Goal: Task Accomplishment & Management: Complete application form

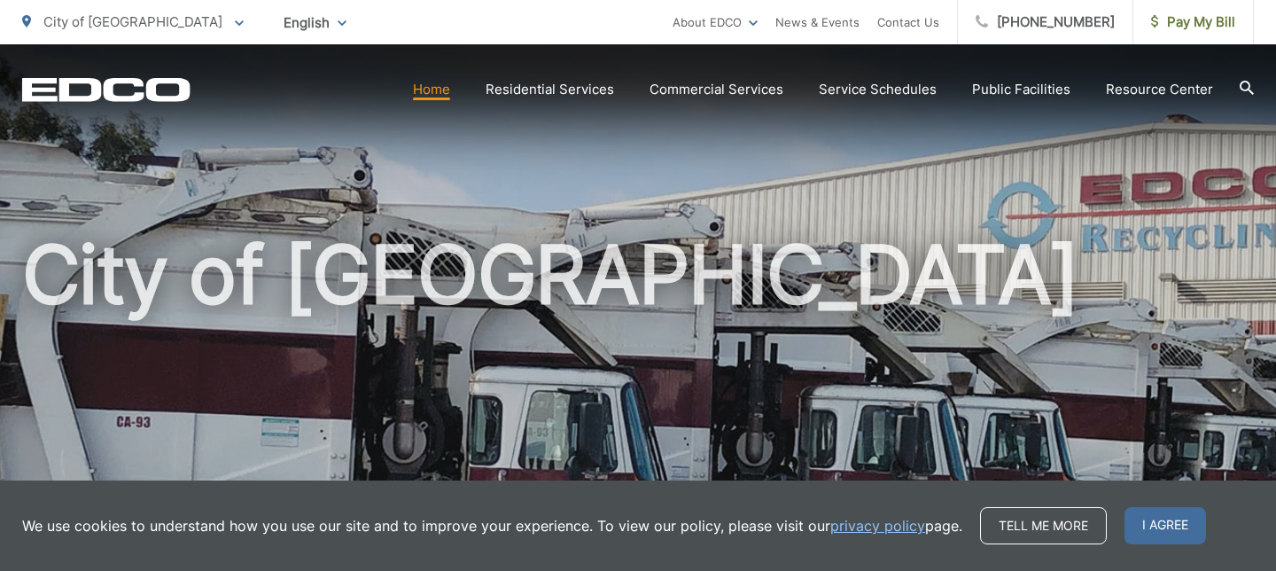
click at [1037, 461] on h1 "City of [GEOGRAPHIC_DATA]" at bounding box center [638, 510] width 1232 height 561
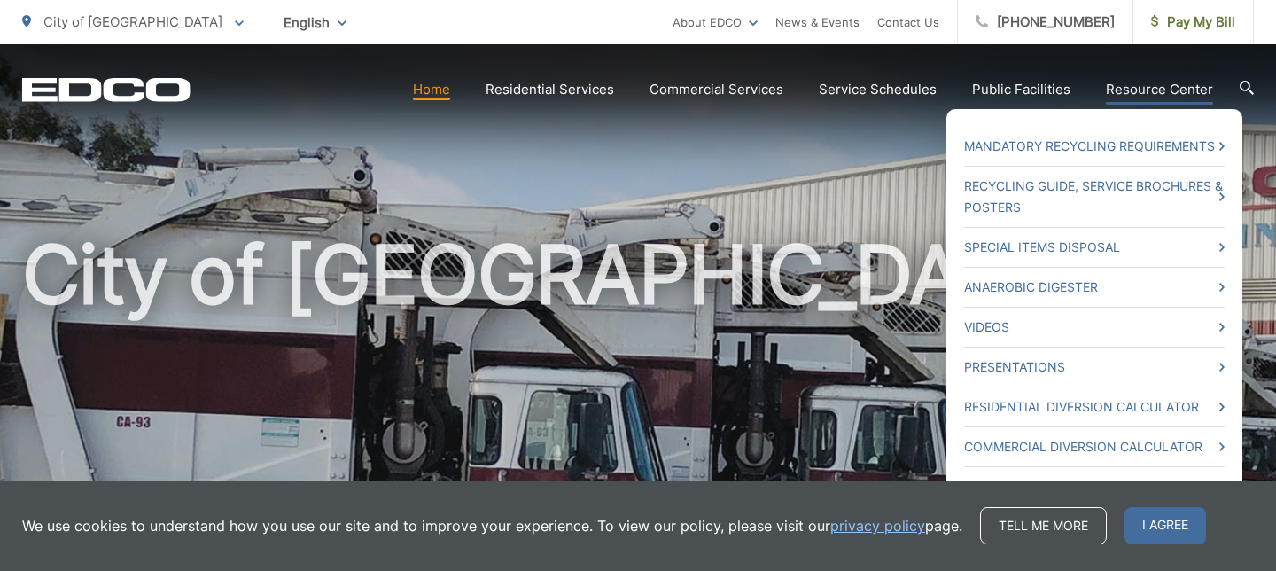
click at [1141, 126] on ul "Mandatory Recycling Requirements Recycling Guide, Service Brochures & Posters S…" at bounding box center [1094, 336] width 296 height 455
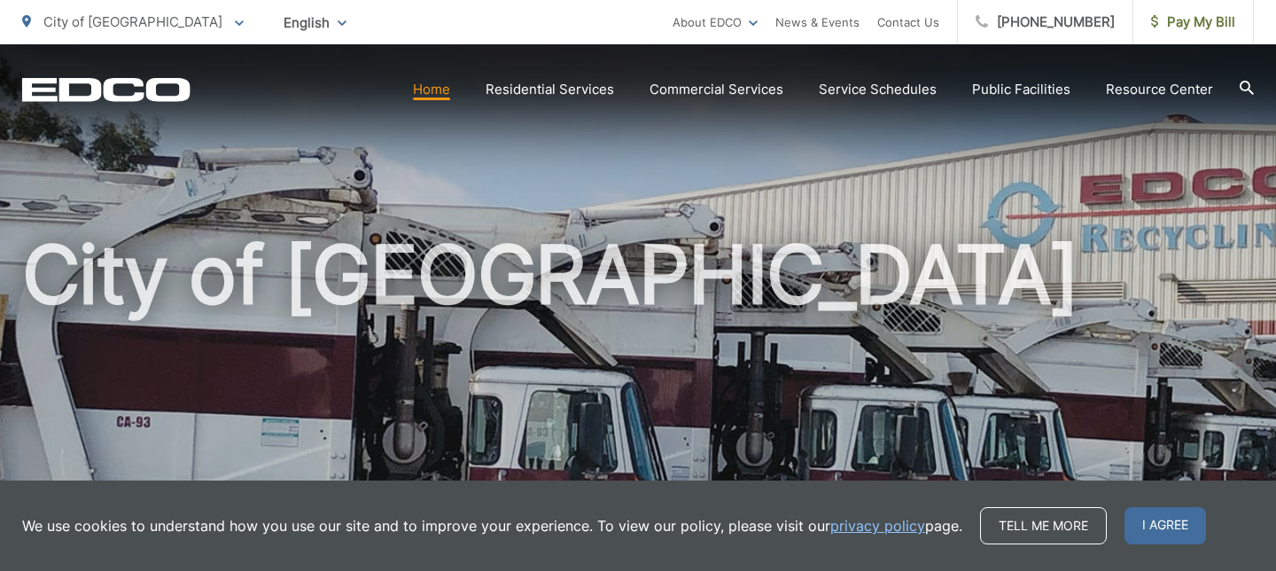
click at [1079, 91] on ul "Home Residential Services Residential Recycling Organic Recycling Trash Househo…" at bounding box center [813, 89] width 800 height 21
click at [1045, 144] on div "City of [GEOGRAPHIC_DATA]" at bounding box center [638, 409] width 1232 height 731
click at [97, 25] on span "City of [GEOGRAPHIC_DATA]" at bounding box center [132, 21] width 179 height 17
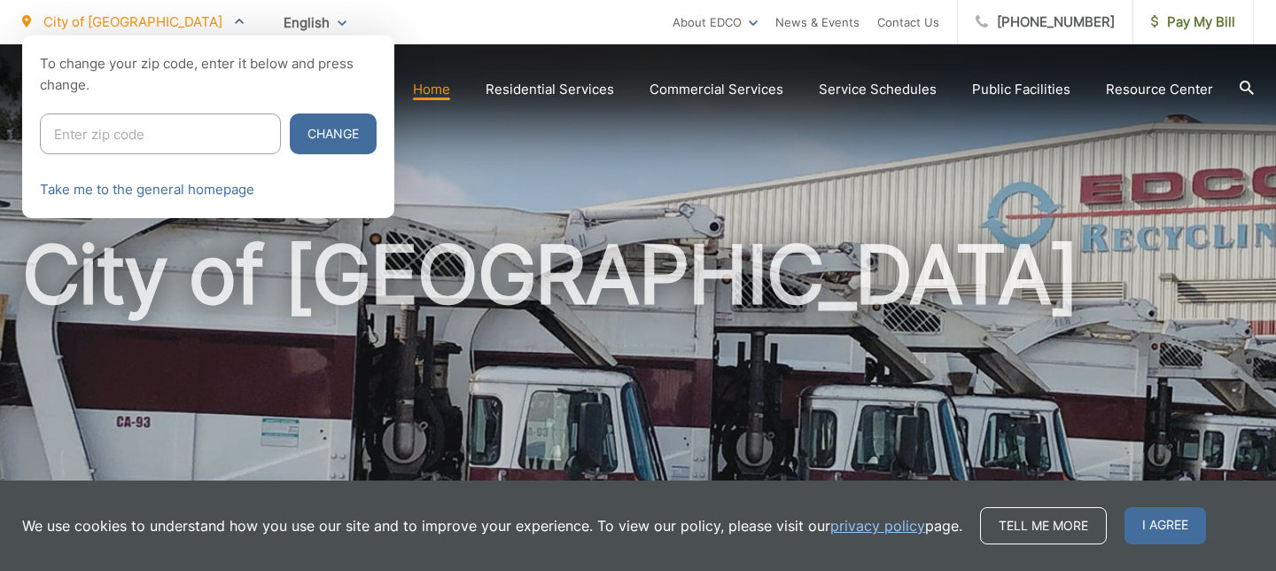
click at [129, 231] on div at bounding box center [638, 320] width 1276 height 571
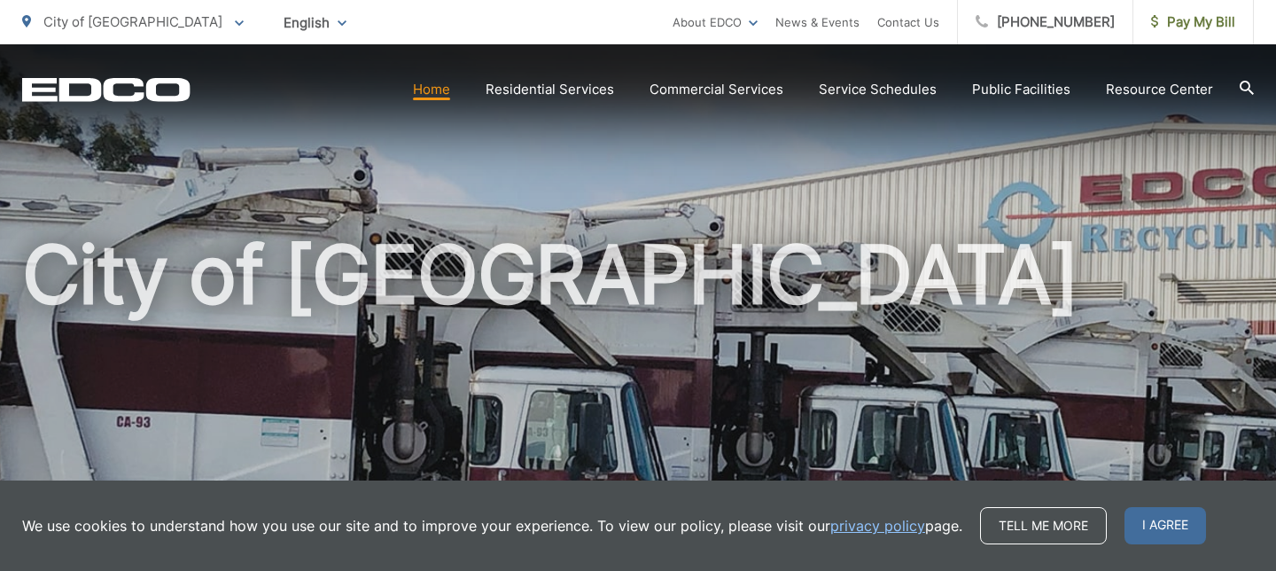
click at [270, 25] on div "English English Spanish Korean Arabic" at bounding box center [314, 22] width 89 height 31
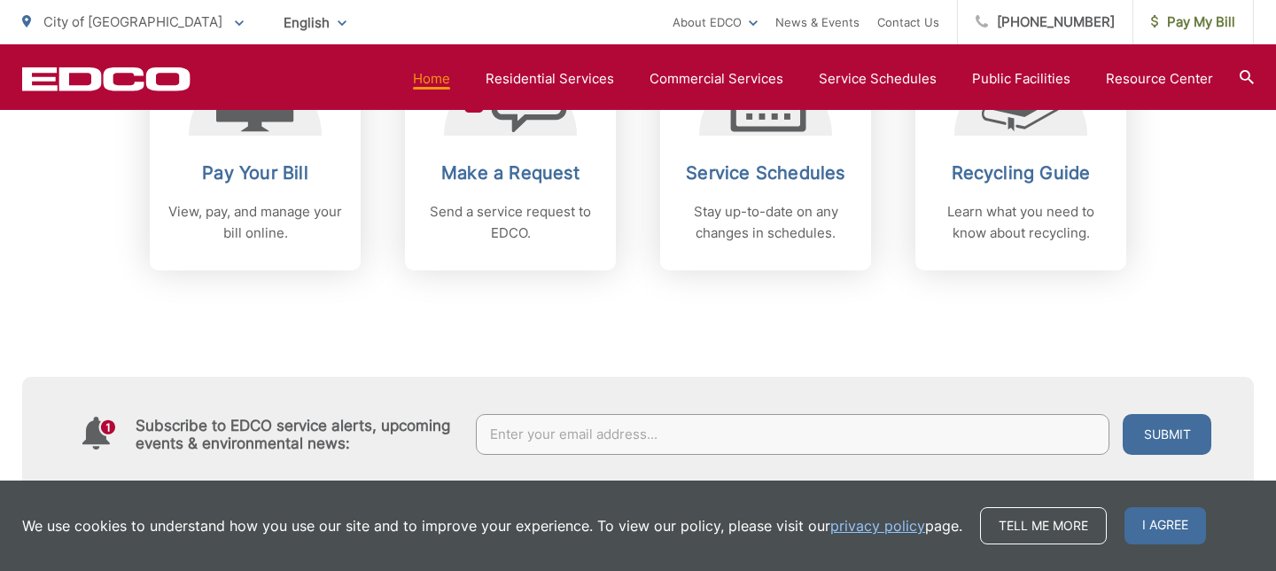
scroll to position [860, 0]
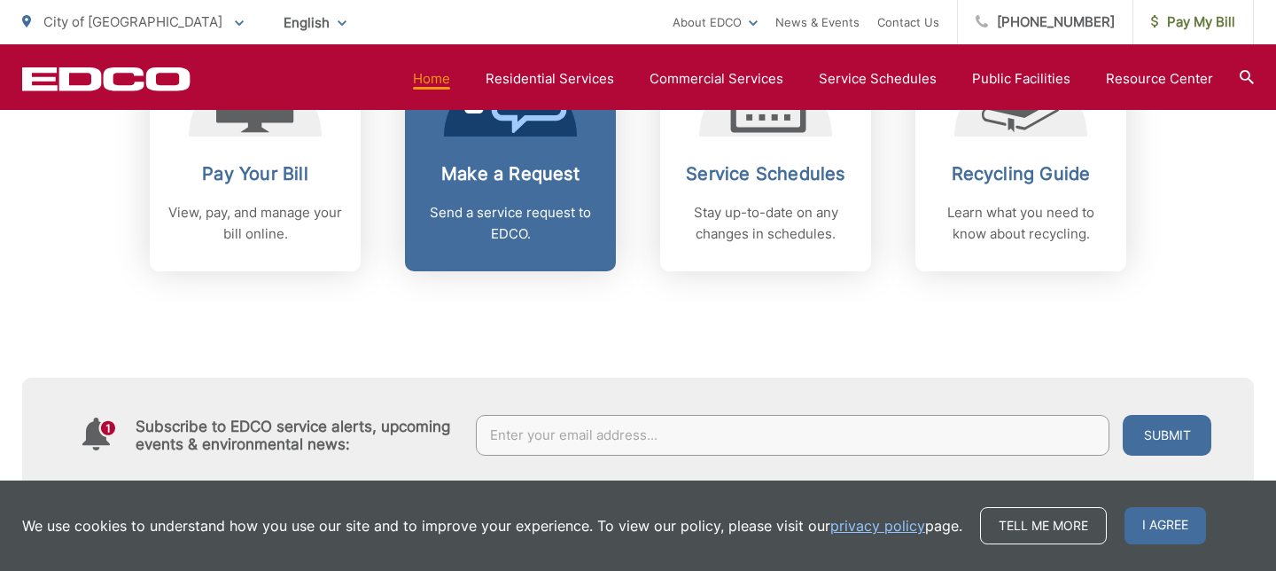
click at [468, 175] on h2 "Make a Request" at bounding box center [510, 173] width 175 height 21
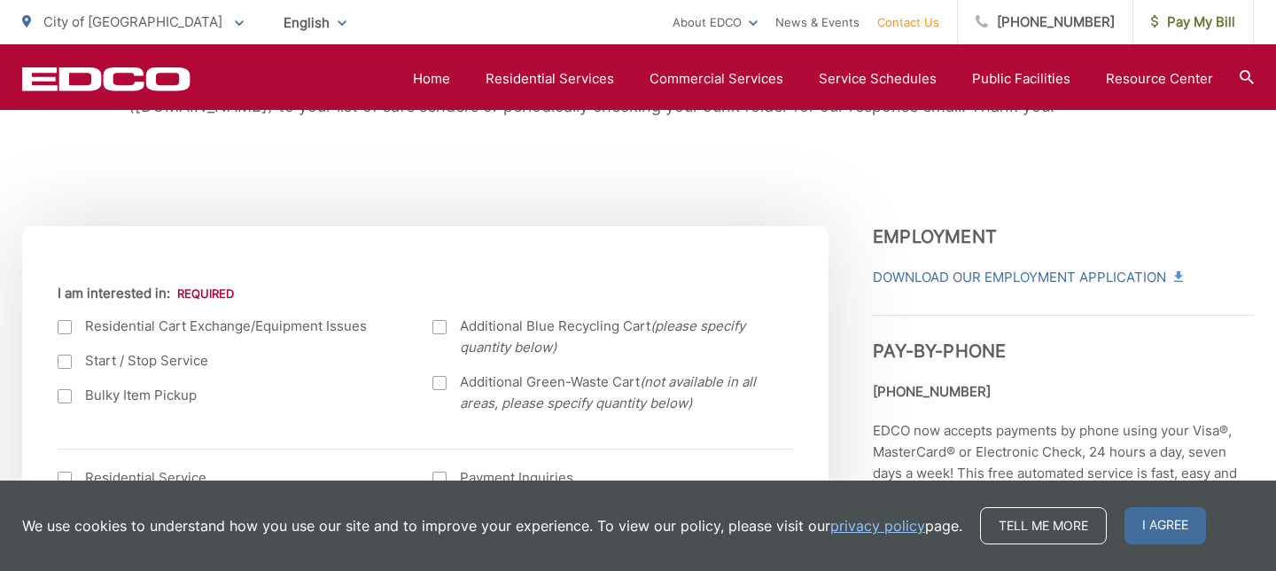
scroll to position [516, 0]
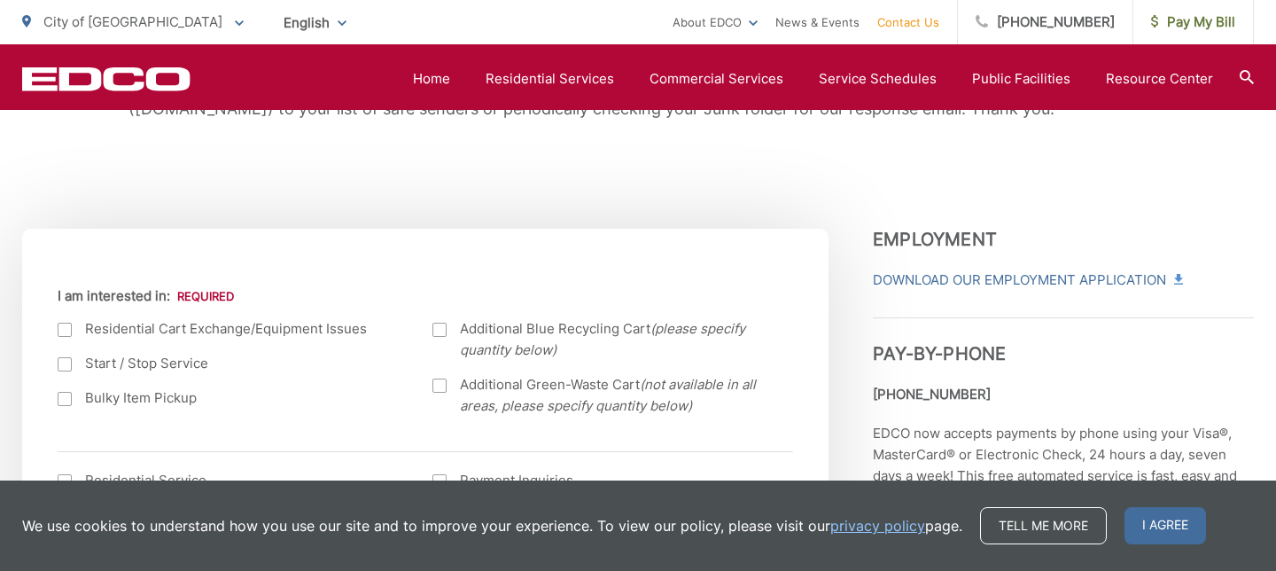
click at [63, 362] on div at bounding box center [65, 364] width 14 height 14
click at [0, 0] on input "Start / Stop Service" at bounding box center [0, 0] width 0 height 0
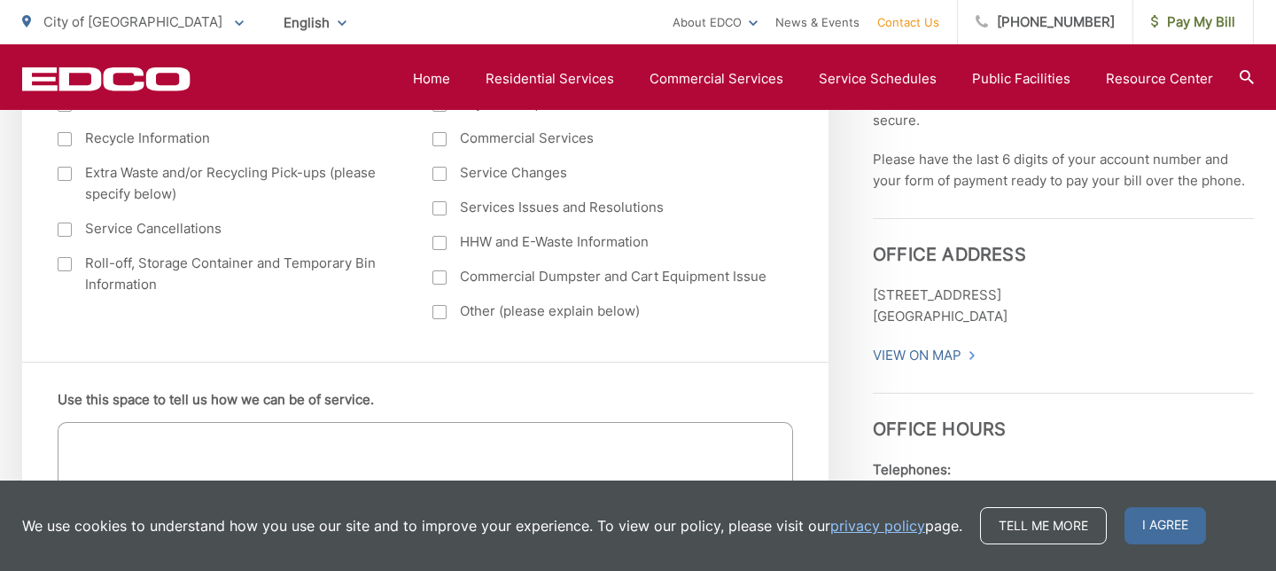
scroll to position [893, 0]
click at [61, 262] on div at bounding box center [65, 263] width 14 height 14
click at [0, 0] on input "Roll-off, Storage Container and Temporary Bin Information" at bounding box center [0, 0] width 0 height 0
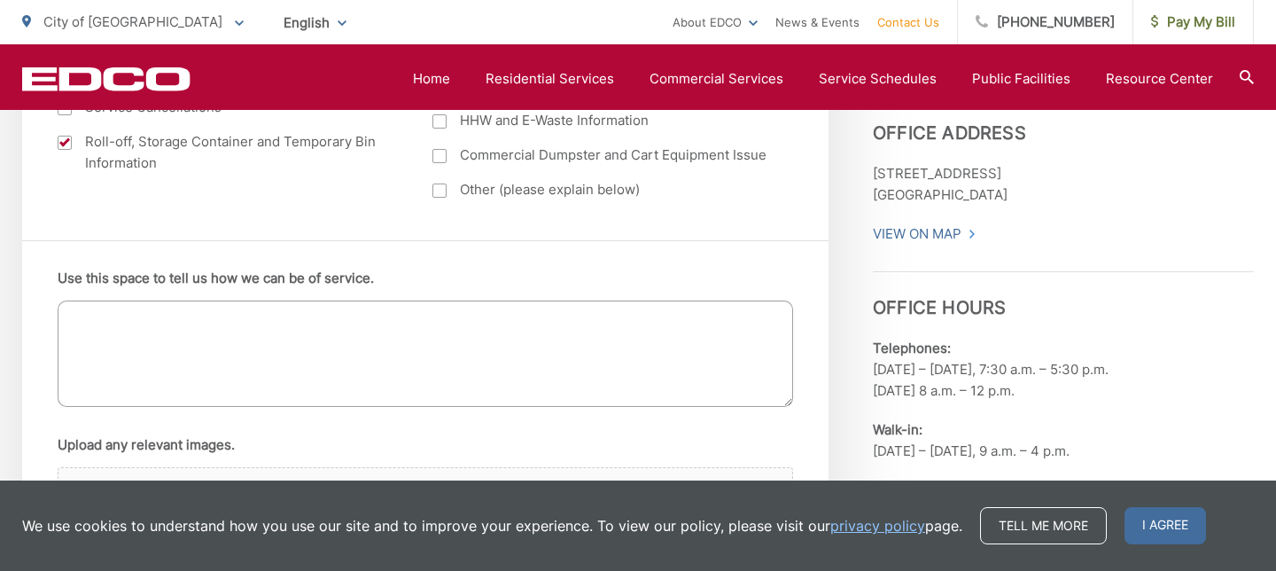
scroll to position [1015, 0]
click at [165, 327] on textarea "Use this space to tell us how we can be of service." at bounding box center [425, 352] width 735 height 106
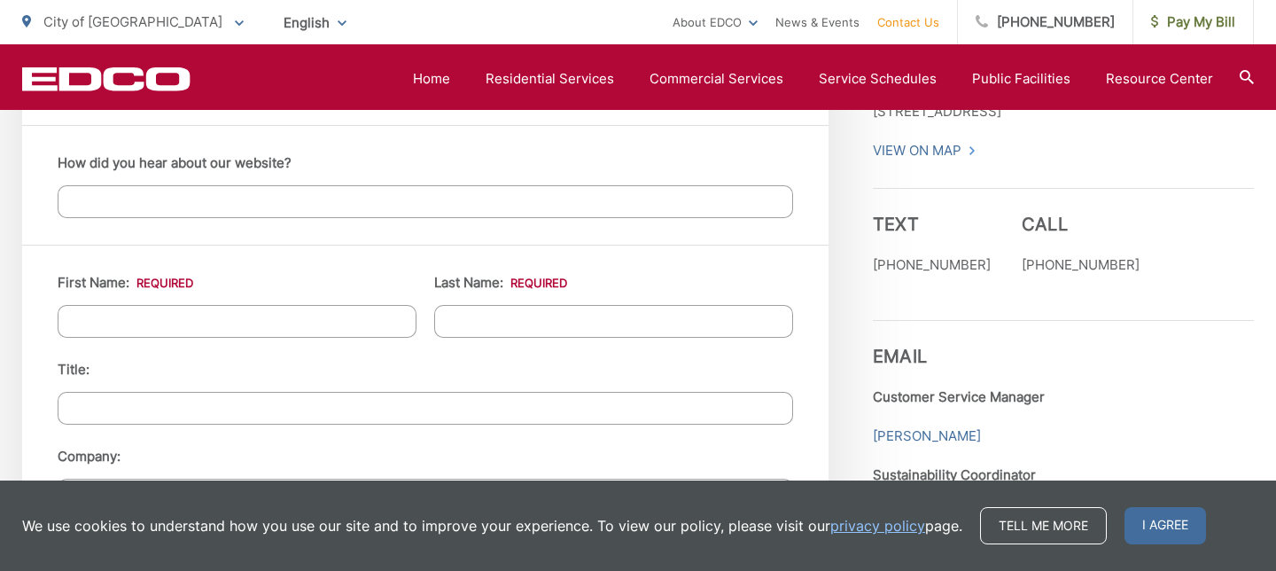
scroll to position [1536, 0]
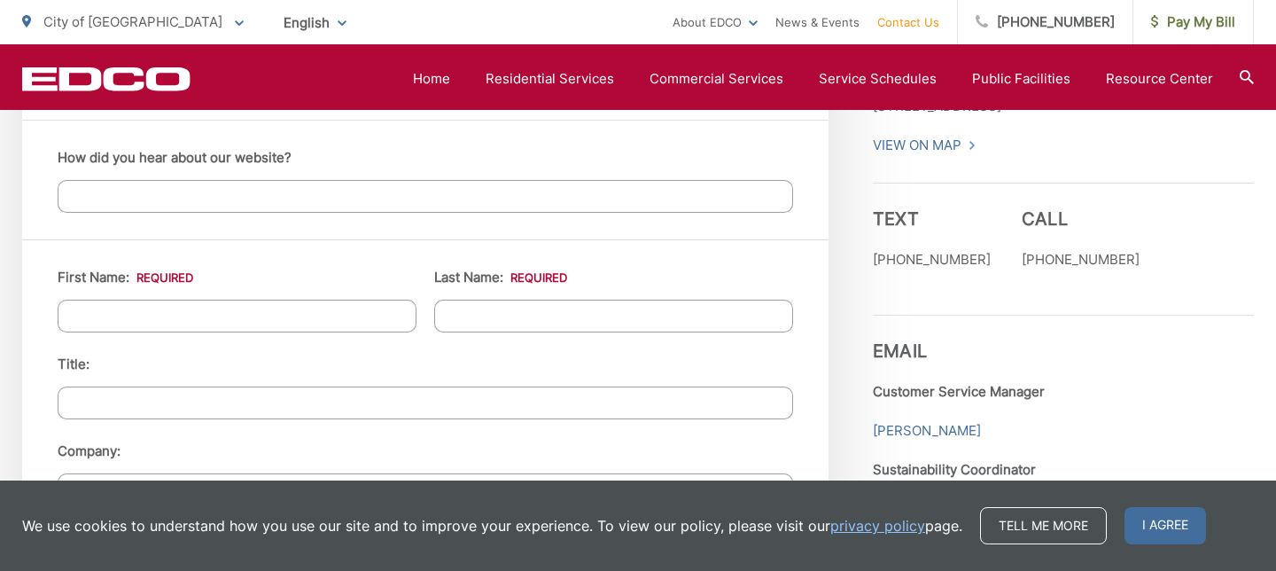
type textarea "Please pick u"
click at [319, 315] on input "First Name: *" at bounding box center [237, 316] width 359 height 33
type input "mark"
type input "tarlov"
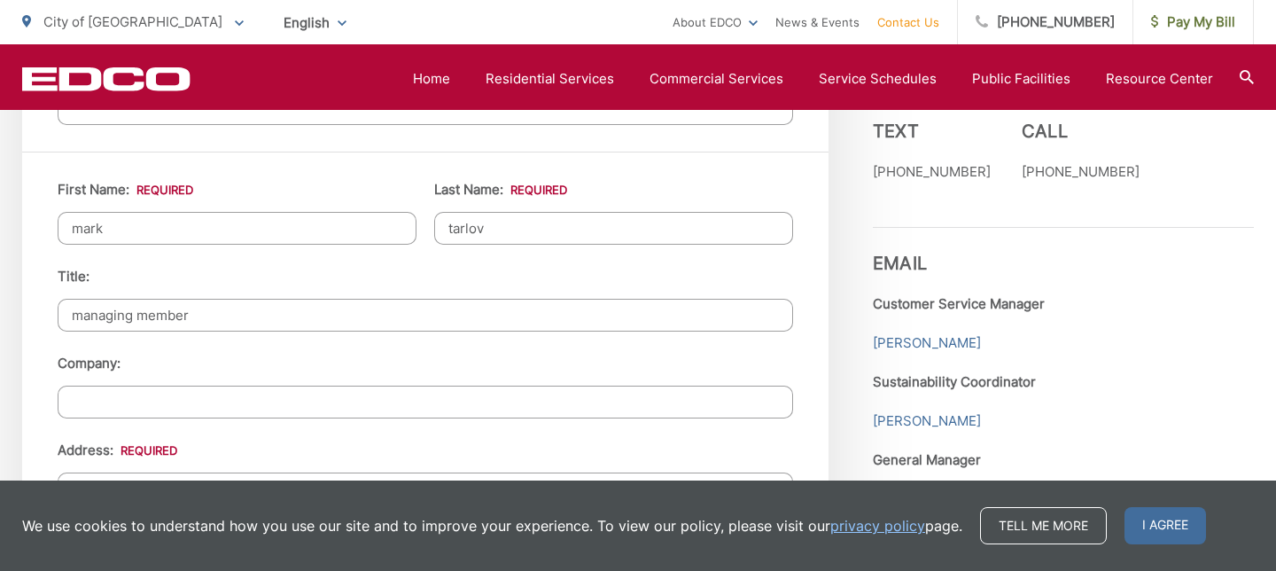
scroll to position [1623, 0]
type input "managing member"
click at [221, 391] on input "Company:" at bounding box center [425, 402] width 735 height 33
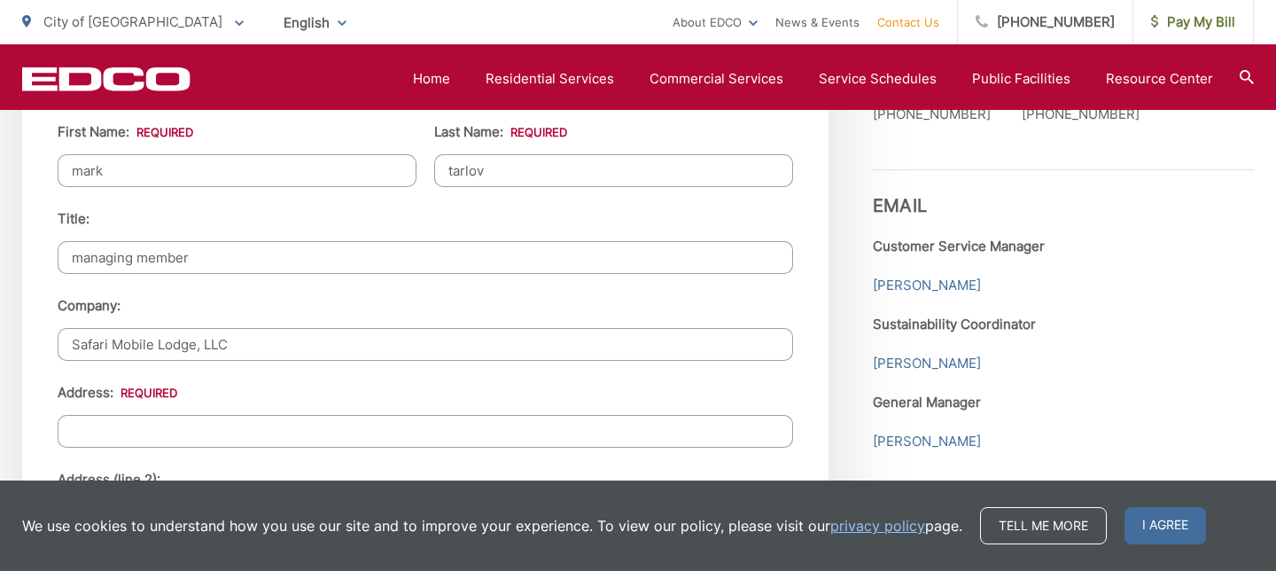
scroll to position [1686, 0]
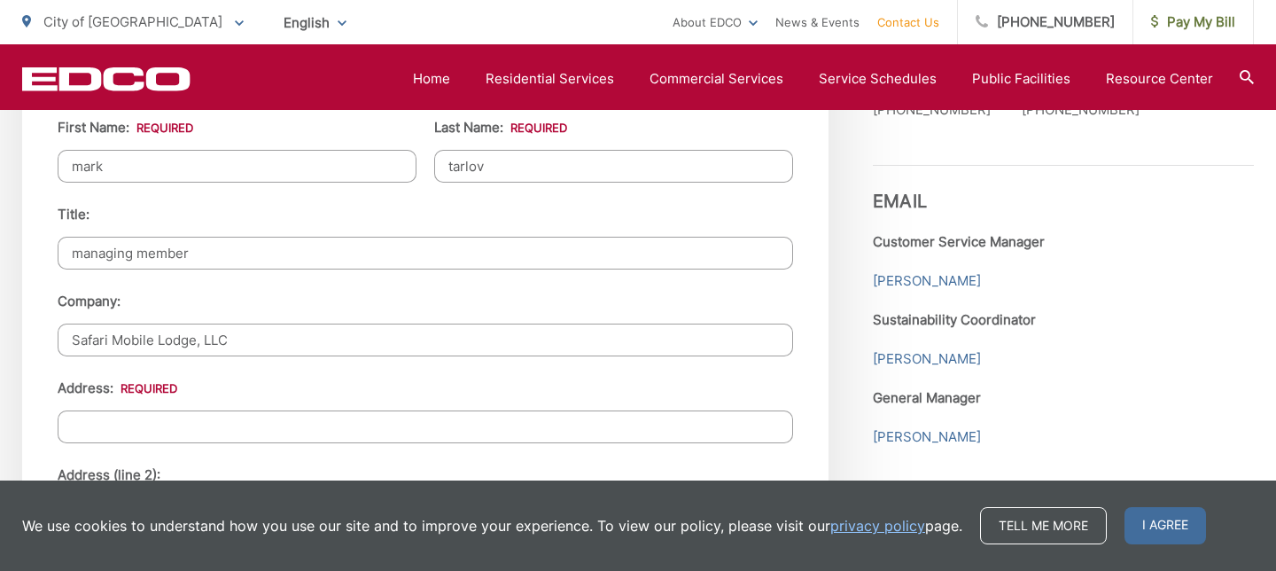
type input "Safari Mobile Lodge, LLC"
click at [153, 432] on input "Address: *" at bounding box center [425, 426] width 735 height 33
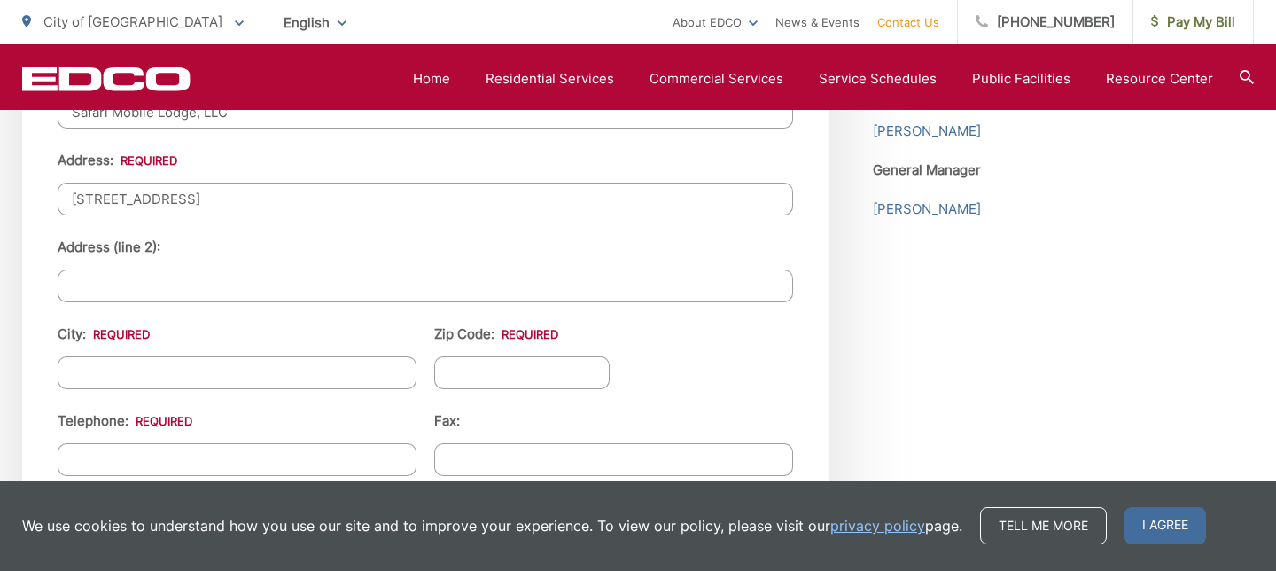
scroll to position [1917, 0]
type input "[STREET_ADDRESS]"
click at [82, 278] on input "Address (line 2):" at bounding box center [425, 283] width 735 height 33
type input "space 31"
click at [74, 366] on input "City: *" at bounding box center [237, 370] width 359 height 33
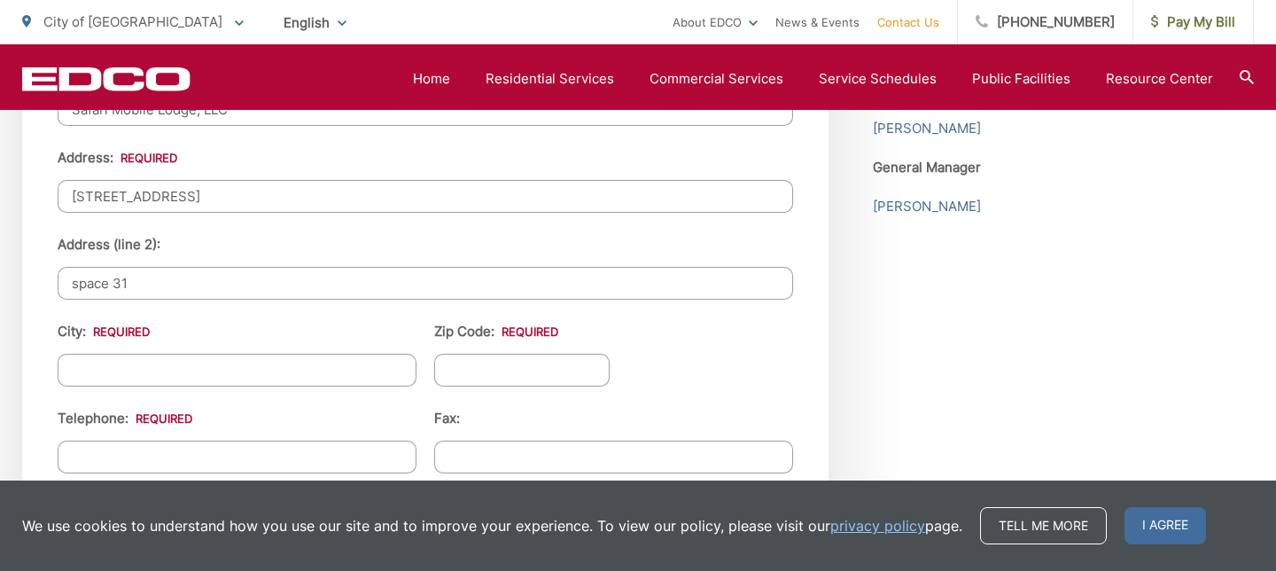
type input "El Cajon"
type input "92021"
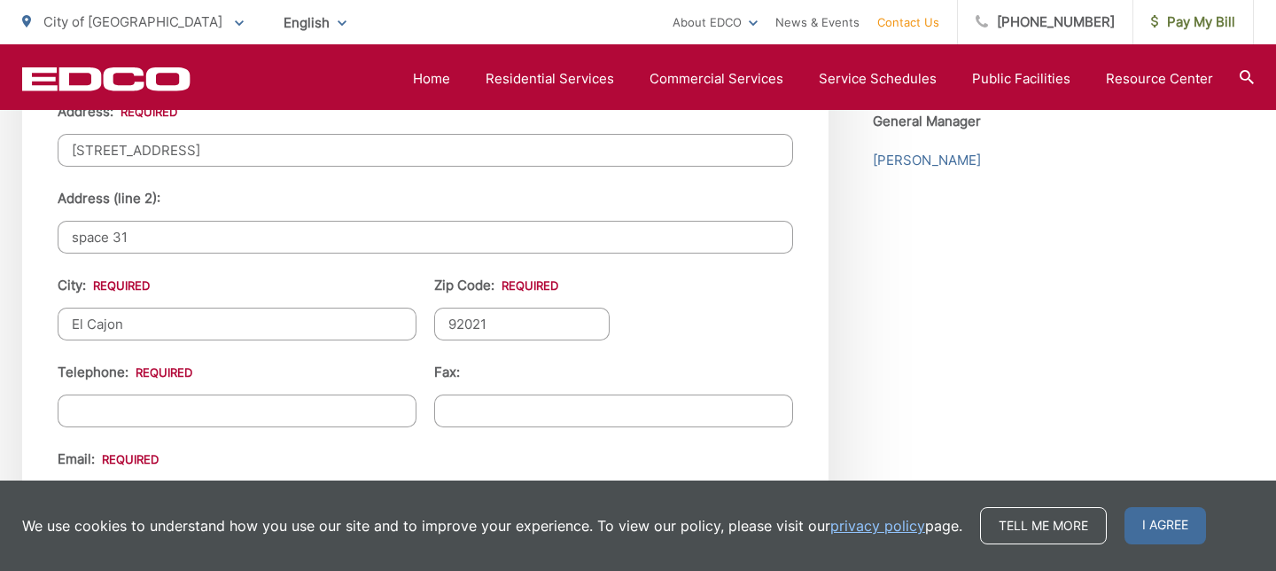
scroll to position [1978, 0]
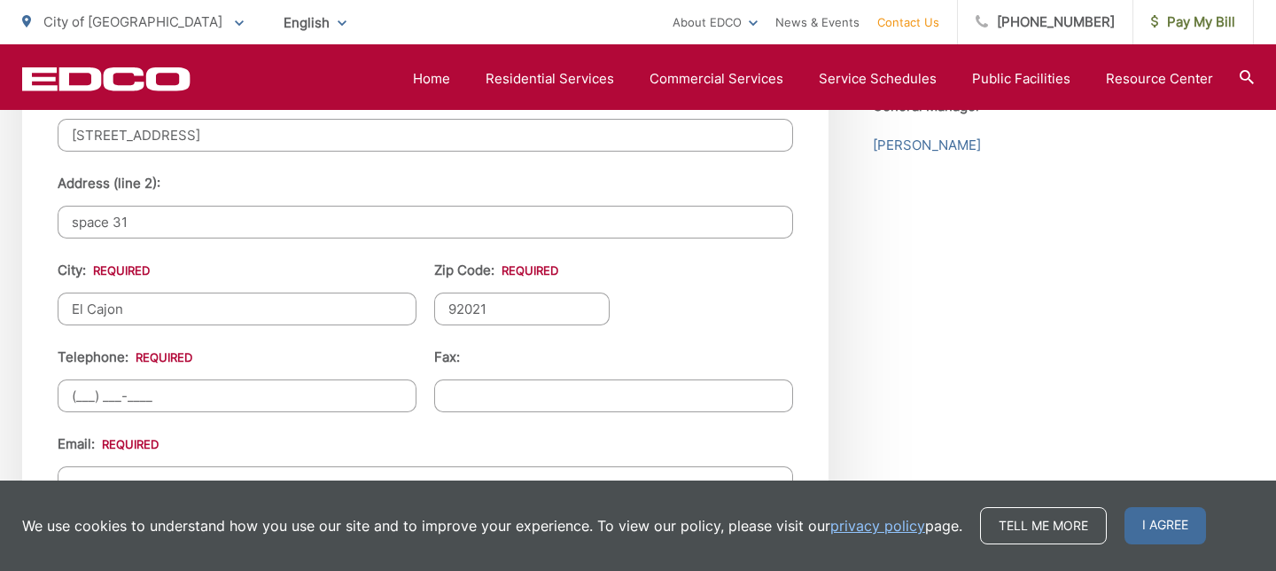
click at [157, 393] on input "(___) ___-____" at bounding box center [237, 395] width 359 height 33
type input "[PHONE_NUMBER]"
type input "[EMAIL_ADDRESS][DOMAIN_NAME]"
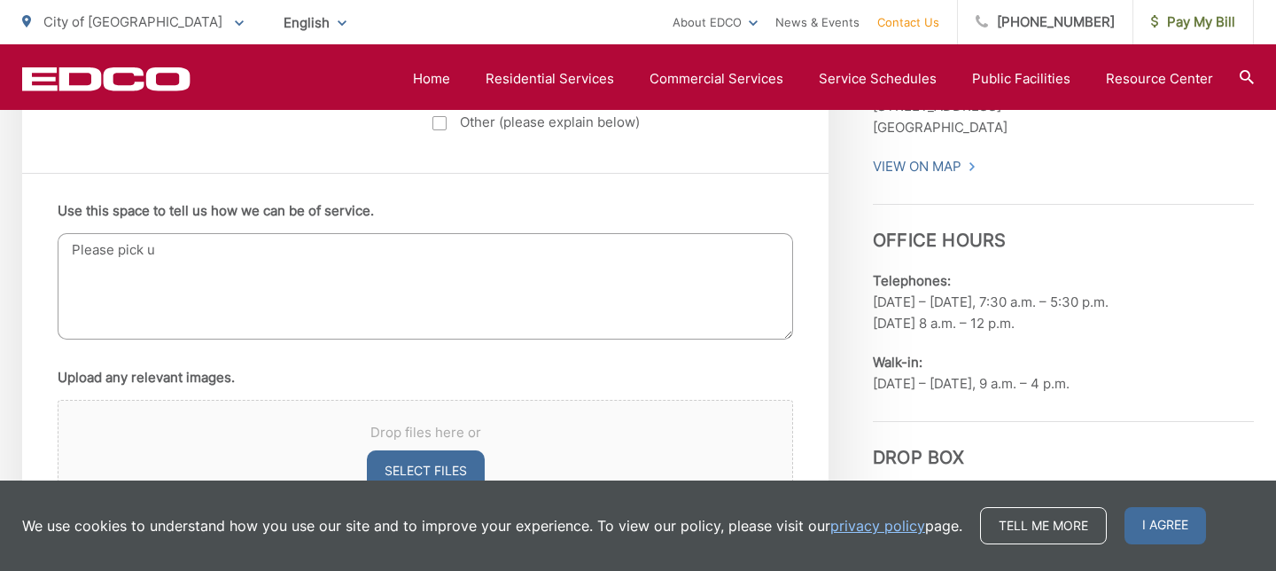
scroll to position [1041, 0]
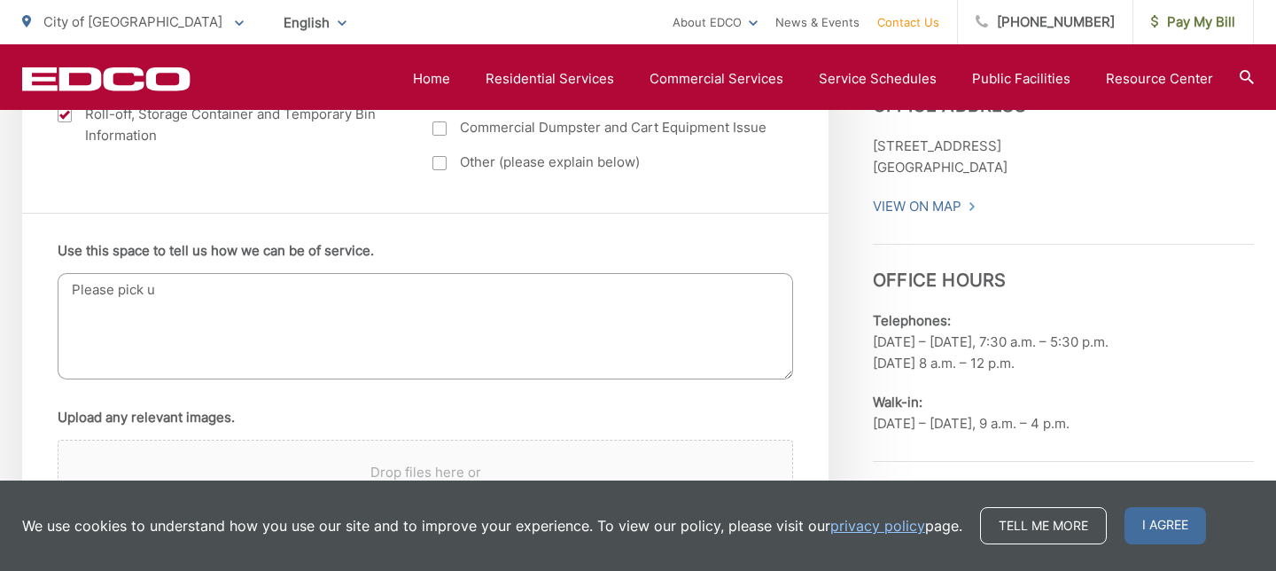
click at [162, 291] on textarea "Please pick u" at bounding box center [425, 326] width 735 height 106
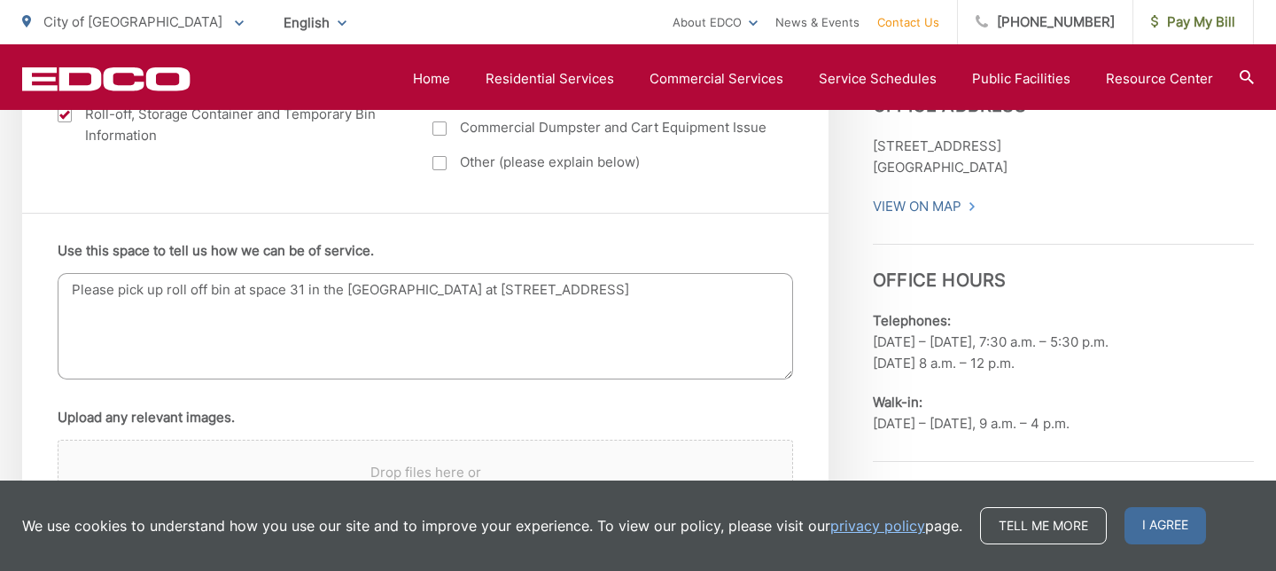
click at [162, 291] on textarea "Please pick up roll off bin at space 31 in the [GEOGRAPHIC_DATA] at [STREET_ADD…" at bounding box center [425, 326] width 735 height 106
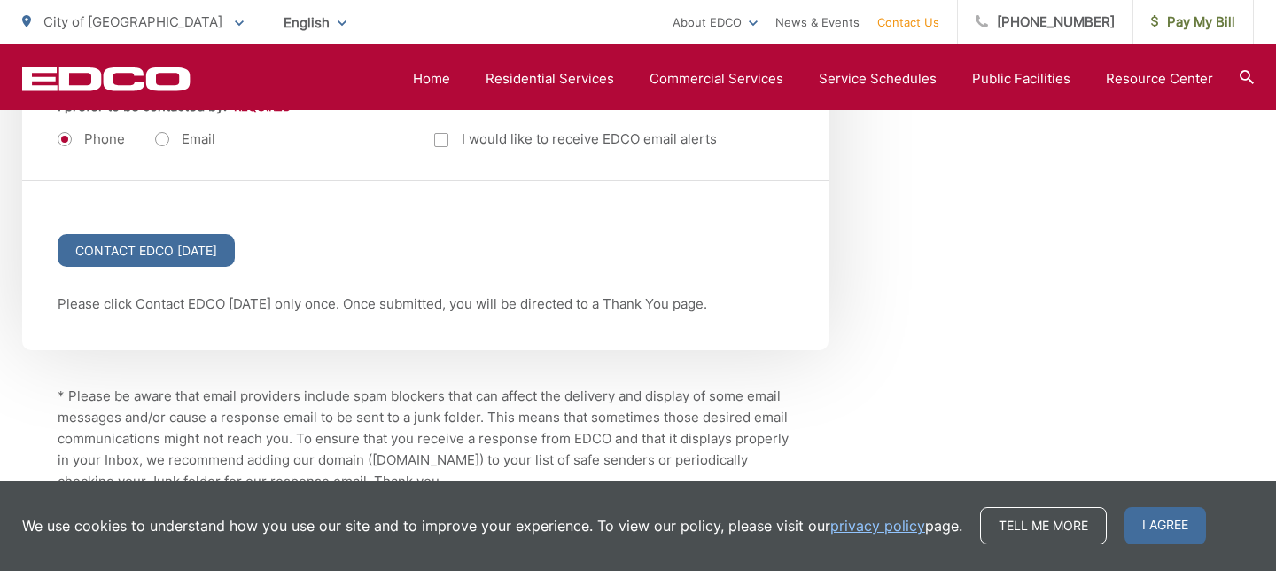
scroll to position [2491, 0]
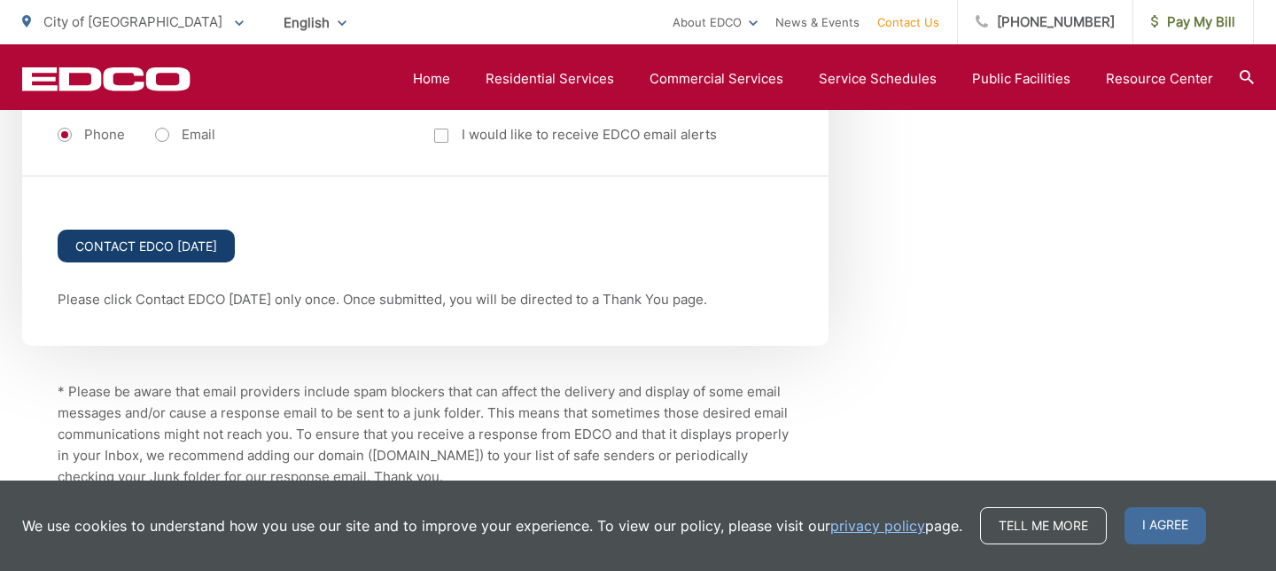
type textarea "Please pick up roll off bin at space 31 in the [GEOGRAPHIC_DATA] at [STREET_ADD…"
click at [206, 237] on input "Contact EDCO [DATE]" at bounding box center [146, 245] width 177 height 33
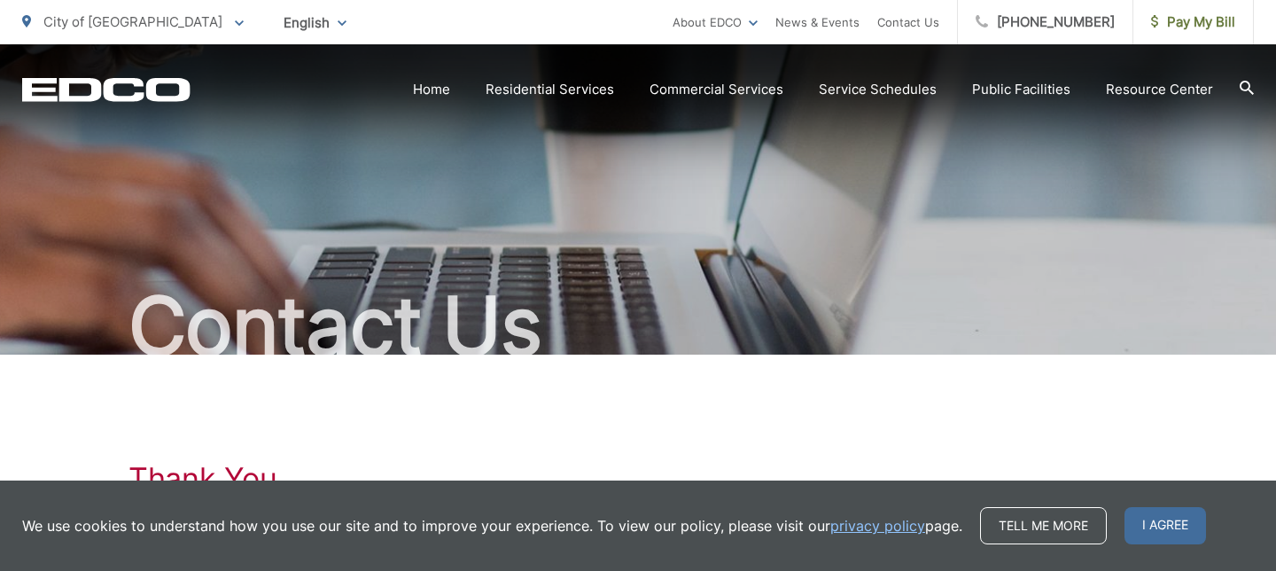
scroll to position [190, 0]
